Goal: Find specific page/section: Find specific page/section

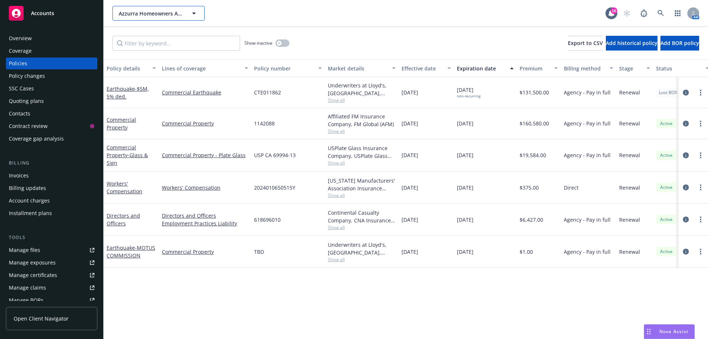
click at [195, 9] on icon "button" at bounding box center [193, 13] width 9 height 9
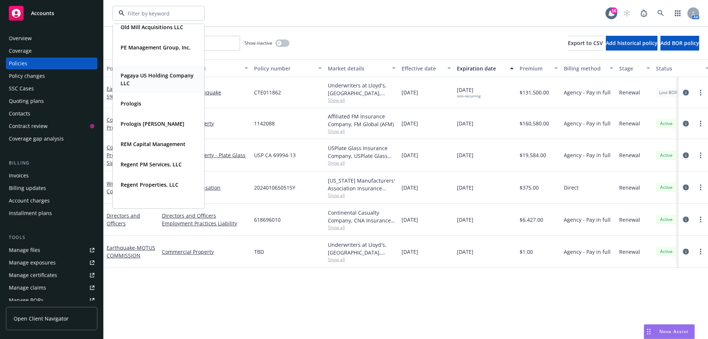
scroll to position [664, 0]
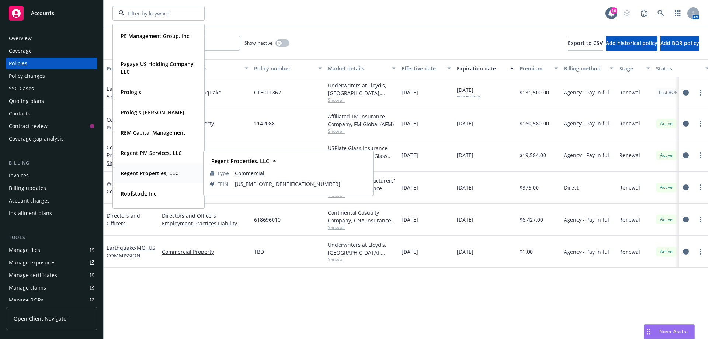
click at [158, 175] on strong "Regent Properties, LLC" at bounding box center [150, 173] width 58 height 7
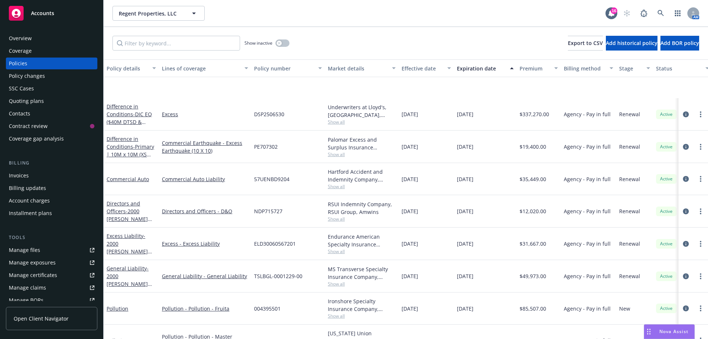
scroll to position [658, 0]
